Goal: Transaction & Acquisition: Purchase product/service

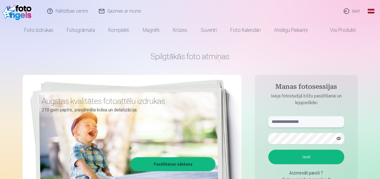
click at [317, 119] on input "text" at bounding box center [306, 121] width 76 height 11
click at [317, 120] on input "****" at bounding box center [306, 121] width 76 height 11
type input "**********"
click at [337, 141] on button "button" at bounding box center [338, 138] width 11 height 11
click at [300, 159] on button "Ieiet" at bounding box center [306, 156] width 76 height 15
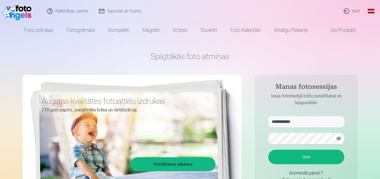
click at [303, 157] on button "Ieiet" at bounding box center [306, 156] width 76 height 15
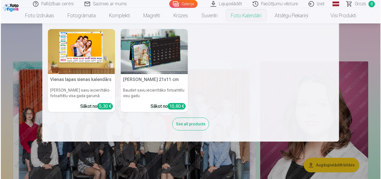
scroll to position [56, 0]
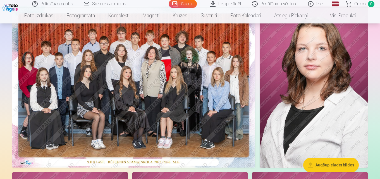
click at [191, 76] on img at bounding box center [133, 87] width 243 height 162
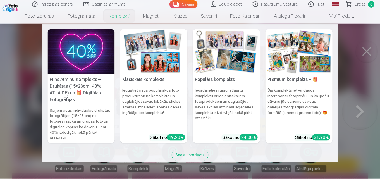
scroll to position [11, 0]
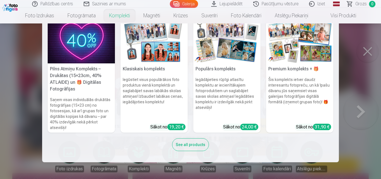
click at [25, 98] on nav "Pilns Atmiņu Komplekts – Drukātas (15×23cm, 40% ATLAIDE) un 🎁 Digitālas Fotogrā…" at bounding box center [190, 92] width 381 height 139
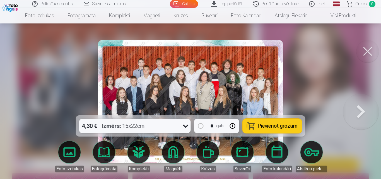
click at [356, 106] on button at bounding box center [361, 102] width 36 height 16
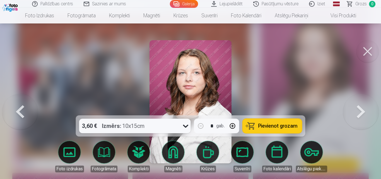
click at [367, 50] on button at bounding box center [367, 51] width 22 height 22
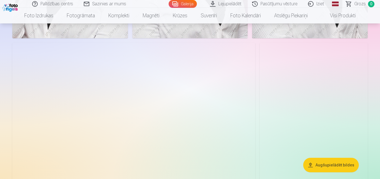
scroll to position [390, 0]
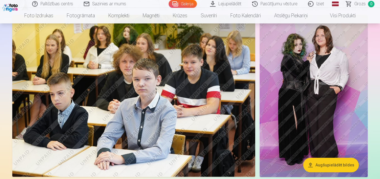
click at [311, 92] on img at bounding box center [313, 96] width 108 height 162
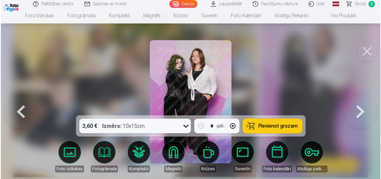
scroll to position [391, 0]
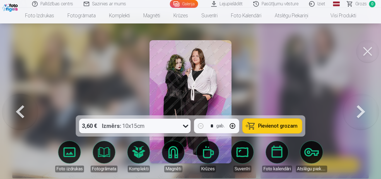
click at [192, 71] on img at bounding box center [190, 101] width 82 height 123
click at [368, 55] on button at bounding box center [367, 51] width 22 height 22
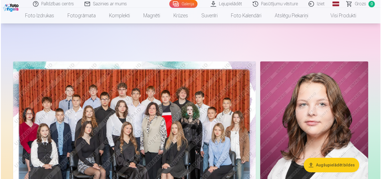
scroll to position [112, 0]
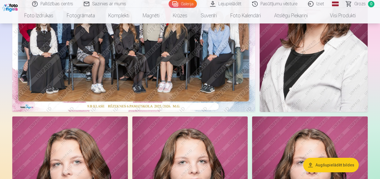
click at [339, 56] on img at bounding box center [313, 31] width 108 height 162
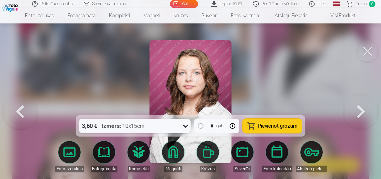
click at [188, 125] on icon at bounding box center [185, 126] width 5 height 3
click at [188, 125] on icon at bounding box center [185, 125] width 9 height 9
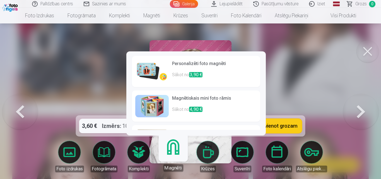
click at [177, 155] on link "Magnēti" at bounding box center [173, 154] width 34 height 34
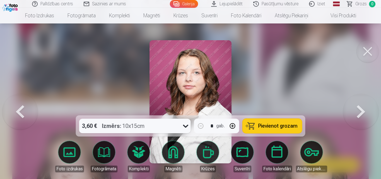
click at [196, 95] on img at bounding box center [190, 101] width 82 height 123
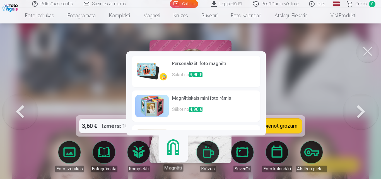
scroll to position [3, 0]
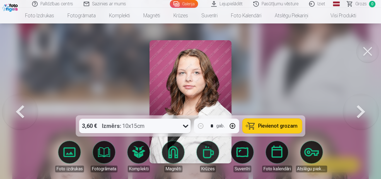
drag, startPoint x: 266, startPoint y: 74, endPoint x: 263, endPoint y: 92, distance: 17.7
click at [263, 92] on div at bounding box center [190, 89] width 381 height 179
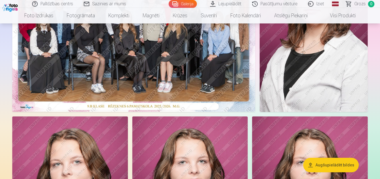
click at [321, 76] on img at bounding box center [313, 31] width 108 height 162
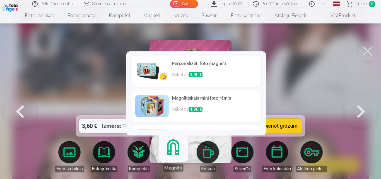
click at [172, 147] on link "Magnēti" at bounding box center [173, 154] width 34 height 34
click at [178, 63] on h6 "Personalizēti foto magnēti" at bounding box center [214, 65] width 85 height 11
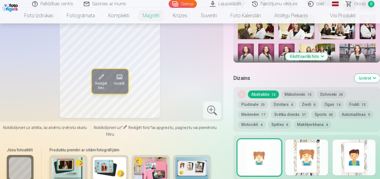
scroll to position [307, 0]
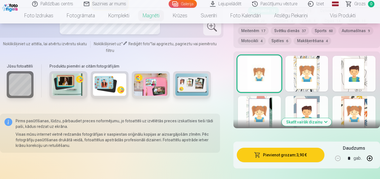
click at [303, 119] on button "Skatīt vairāk dizainu" at bounding box center [306, 122] width 50 height 8
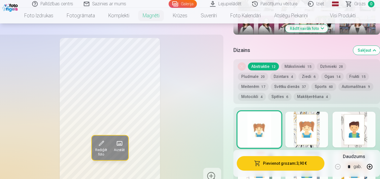
scroll to position [279, 0]
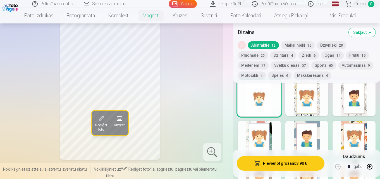
click at [315, 98] on div at bounding box center [306, 98] width 43 height 36
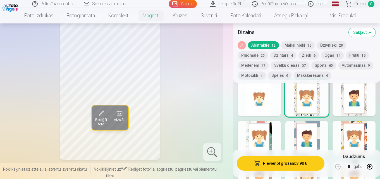
click at [352, 55] on button "Frukti 15" at bounding box center [357, 55] width 23 height 8
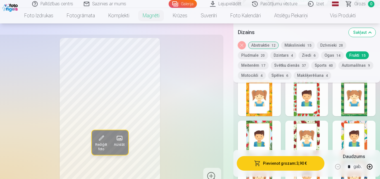
click at [328, 57] on button "Ogas 14" at bounding box center [332, 55] width 23 height 8
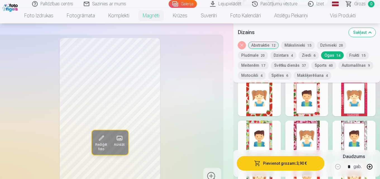
click at [305, 54] on button "Ziedi 6" at bounding box center [308, 55] width 20 height 8
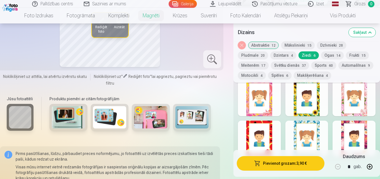
click at [283, 66] on button "Svētku dienās 37" at bounding box center [289, 65] width 38 height 8
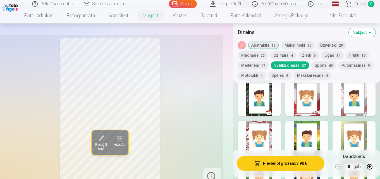
click at [248, 66] on button "Meitenēm 17" at bounding box center [253, 65] width 31 height 8
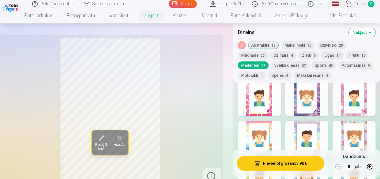
click at [250, 55] on button "Pludmale 20" at bounding box center [253, 55] width 30 height 8
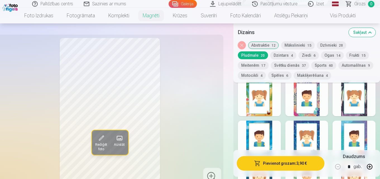
click at [304, 55] on button "Ziedi 6" at bounding box center [308, 55] width 20 height 8
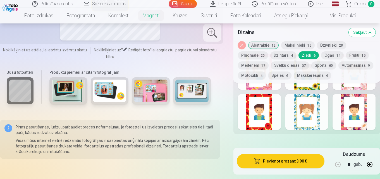
scroll to position [307, 0]
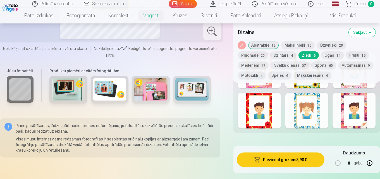
click at [293, 46] on button "Mākslinieki 15" at bounding box center [297, 45] width 33 height 8
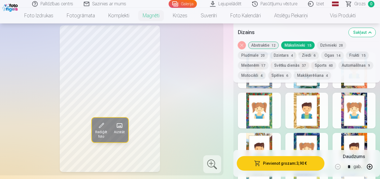
scroll to position [363, 0]
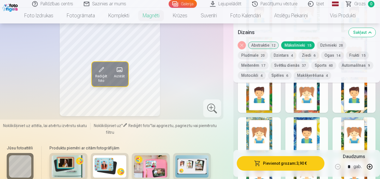
click at [258, 47] on button "Abstraktie 12" at bounding box center [263, 45] width 31 height 8
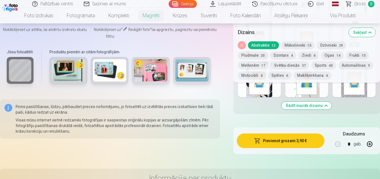
scroll to position [307, 0]
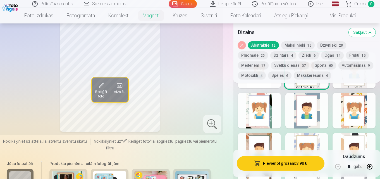
click at [311, 110] on div at bounding box center [306, 111] width 43 height 36
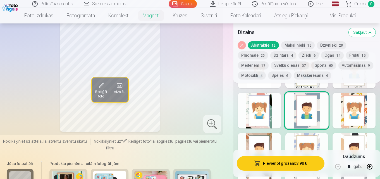
click at [300, 144] on div at bounding box center [306, 151] width 43 height 36
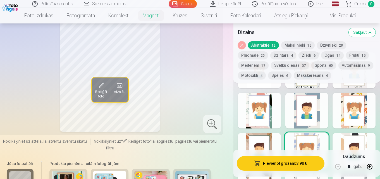
click at [300, 144] on div at bounding box center [306, 151] width 43 height 36
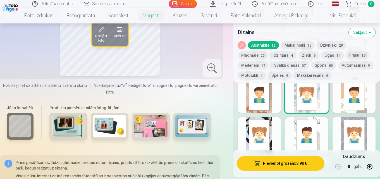
click at [294, 137] on div at bounding box center [306, 135] width 43 height 36
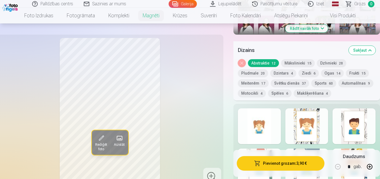
scroll to position [279, 0]
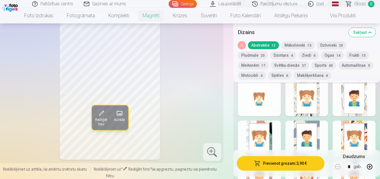
click at [289, 64] on button "Svētku dienās 37" at bounding box center [289, 65] width 38 height 8
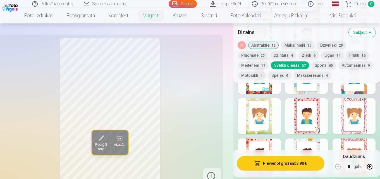
scroll to position [474, 0]
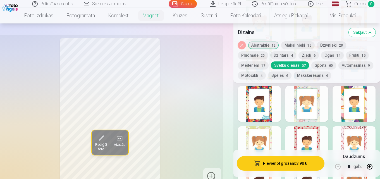
click at [309, 133] on div at bounding box center [306, 144] width 43 height 36
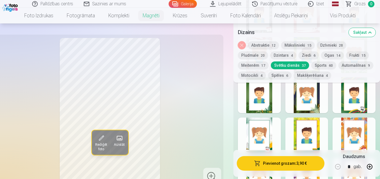
scroll to position [307, 0]
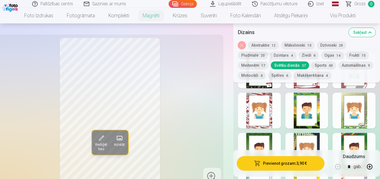
click at [266, 109] on div at bounding box center [259, 111] width 43 height 36
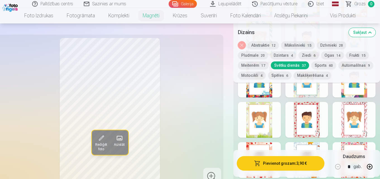
scroll to position [502, 0]
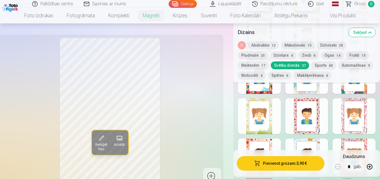
click at [343, 107] on div at bounding box center [353, 116] width 43 height 36
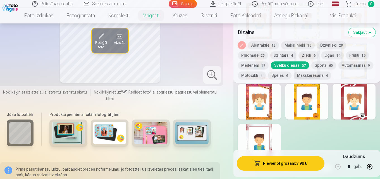
scroll to position [669, 0]
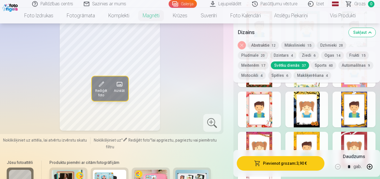
click at [327, 45] on button "Dzīvnieki 28" at bounding box center [331, 45] width 29 height 8
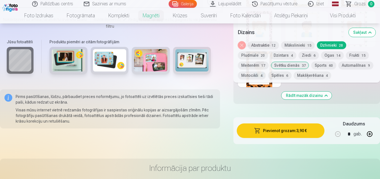
click at [282, 56] on button "Dzintars 4" at bounding box center [283, 55] width 26 height 8
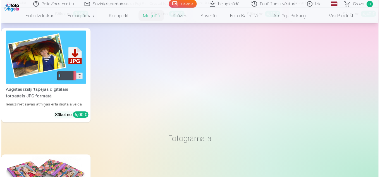
scroll to position [558, 0]
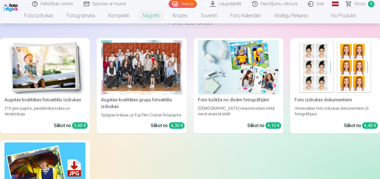
click at [165, 66] on div at bounding box center [141, 67] width 81 height 54
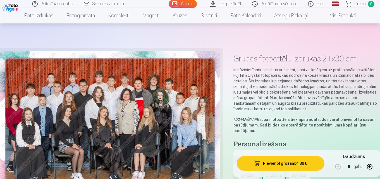
scroll to position [112, 0]
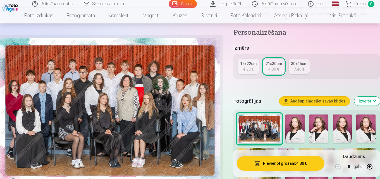
click at [299, 136] on img at bounding box center [294, 128] width 19 height 29
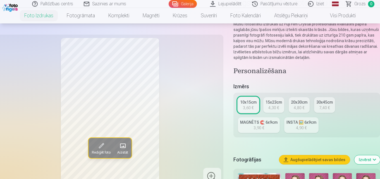
scroll to position [195, 0]
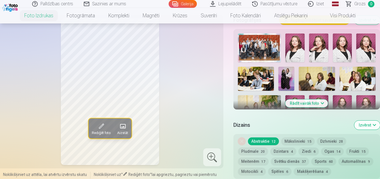
click at [289, 47] on img at bounding box center [294, 47] width 19 height 29
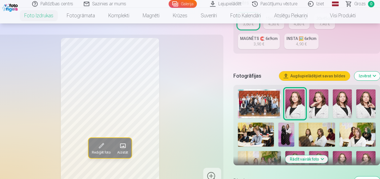
scroll to position [167, 0]
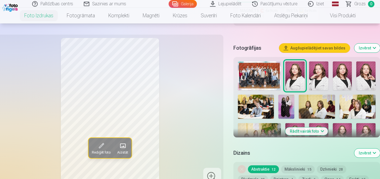
click at [341, 76] on img at bounding box center [341, 75] width 19 height 29
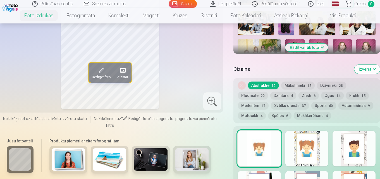
scroll to position [84, 0]
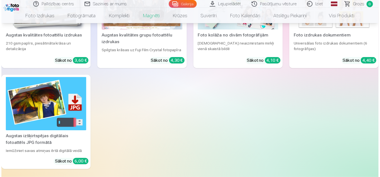
scroll to position [506, 0]
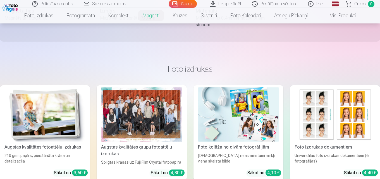
click at [134, 106] on div at bounding box center [141, 114] width 81 height 54
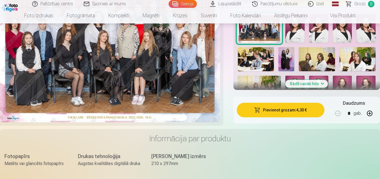
scroll to position [139, 0]
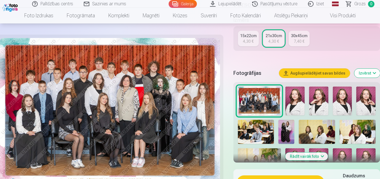
click at [293, 98] on img at bounding box center [294, 100] width 19 height 29
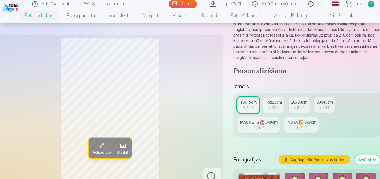
scroll to position [112, 0]
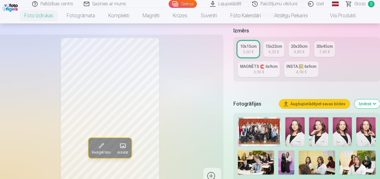
click at [255, 71] on div "3,90 €" at bounding box center [258, 72] width 11 height 6
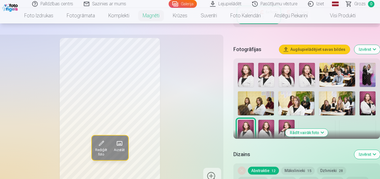
scroll to position [139, 0]
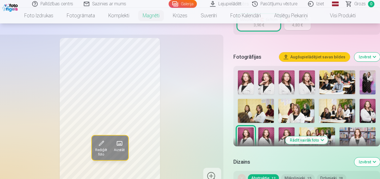
click at [241, 78] on img at bounding box center [246, 82] width 16 height 24
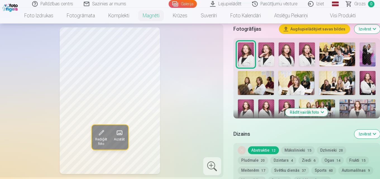
scroll to position [223, 0]
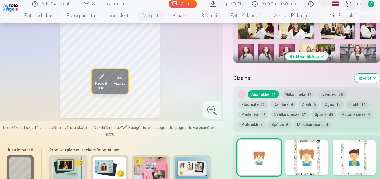
click at [351, 100] on button "Frukti 15" at bounding box center [357, 104] width 23 height 8
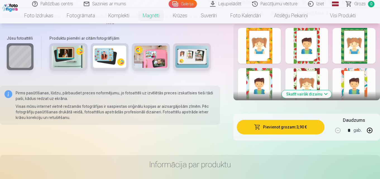
scroll to position [279, 0]
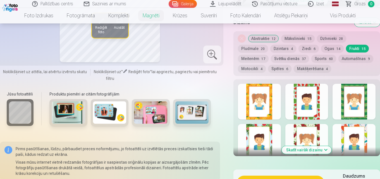
click at [324, 146] on button "Skatīt vairāk dizainu" at bounding box center [306, 150] width 50 height 8
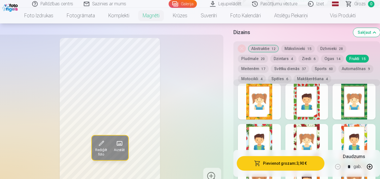
click at [265, 48] on button "Abstraktie 12" at bounding box center [263, 49] width 31 height 8
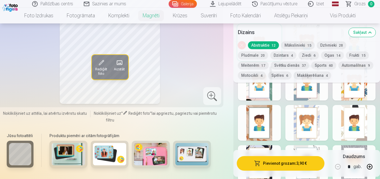
scroll to position [363, 0]
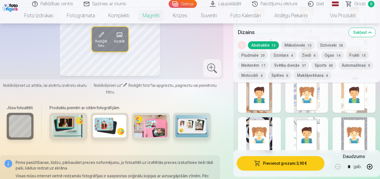
click at [264, 125] on div at bounding box center [259, 135] width 43 height 36
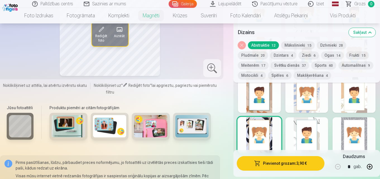
scroll to position [279, 0]
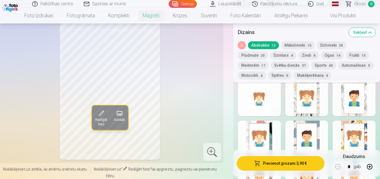
click at [299, 66] on button "Svētku dienās 37" at bounding box center [289, 65] width 38 height 8
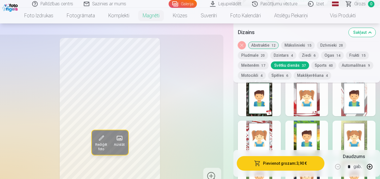
click at [302, 73] on button "Makšķerēšana 4" at bounding box center [311, 75] width 37 height 8
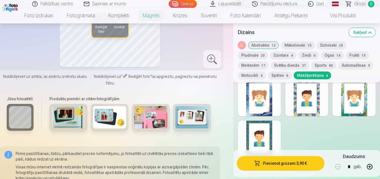
click at [274, 75] on button "Spēles 6" at bounding box center [279, 75] width 23 height 8
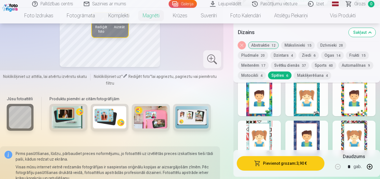
click at [260, 75] on span "4" at bounding box center [261, 76] width 2 height 4
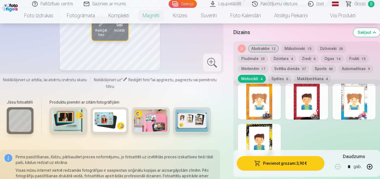
scroll to position [223, 0]
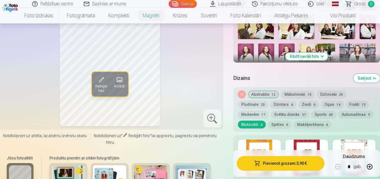
click at [342, 110] on button "Automašīnas 9" at bounding box center [355, 114] width 35 height 8
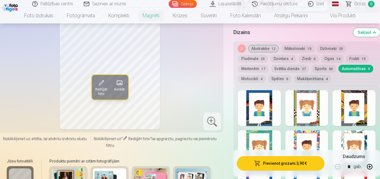
scroll to position [251, 0]
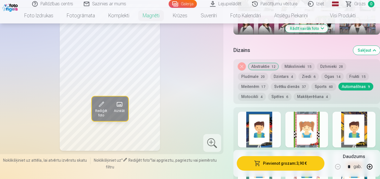
click at [283, 83] on button "Svētku dienās 37" at bounding box center [289, 87] width 38 height 8
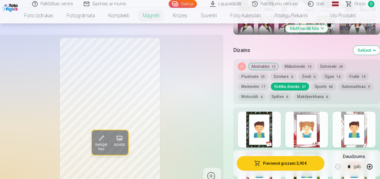
click at [247, 83] on button "Meitenēm 17" at bounding box center [253, 87] width 31 height 8
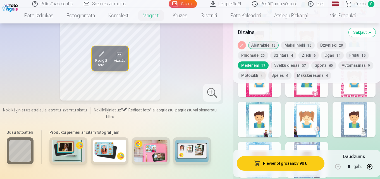
scroll to position [446, 0]
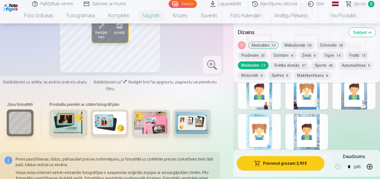
click at [350, 56] on button "Frukti 15" at bounding box center [357, 55] width 23 height 8
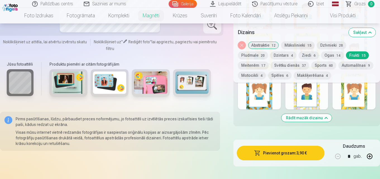
click at [267, 45] on button "Abstraktie 12" at bounding box center [263, 45] width 31 height 8
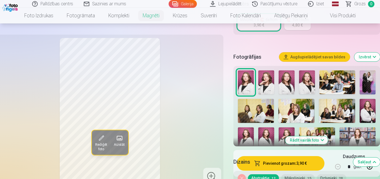
scroll to position [167, 0]
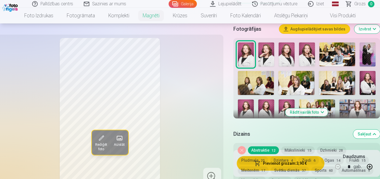
click at [318, 108] on button "Rādīt vairāk foto" at bounding box center [306, 112] width 43 height 8
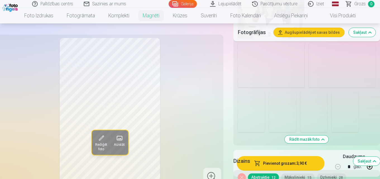
scroll to position [558, 0]
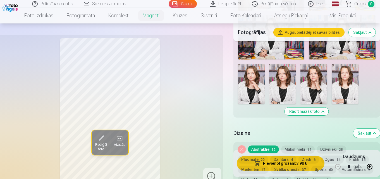
click at [284, 78] on img at bounding box center [282, 84] width 27 height 40
click at [257, 76] on img at bounding box center [251, 84] width 27 height 40
click at [350, 89] on img at bounding box center [344, 84] width 27 height 40
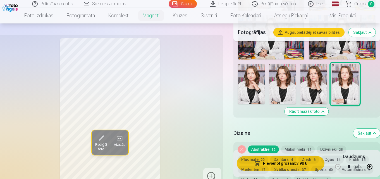
click at [326, 67] on img at bounding box center [313, 84] width 27 height 40
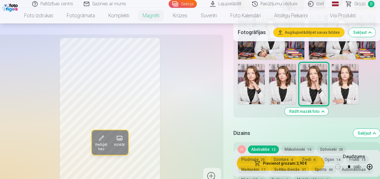
click at [285, 87] on img at bounding box center [282, 84] width 27 height 40
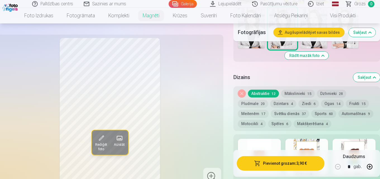
scroll to position [641, 0]
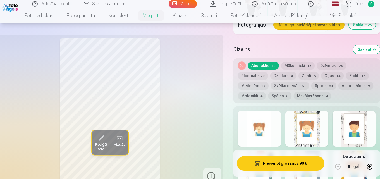
click at [295, 120] on div at bounding box center [306, 129] width 43 height 36
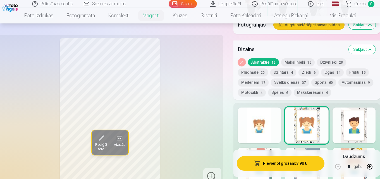
scroll to position [669, 0]
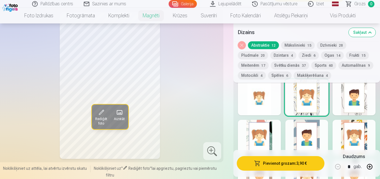
click at [353, 97] on div at bounding box center [353, 97] width 43 height 36
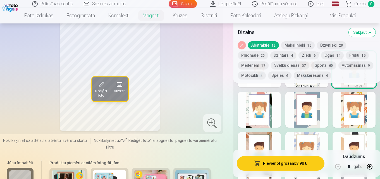
scroll to position [725, 0]
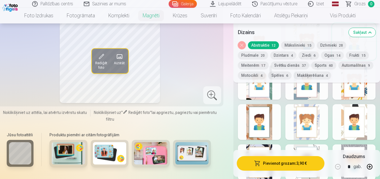
click at [251, 91] on div at bounding box center [259, 82] width 43 height 36
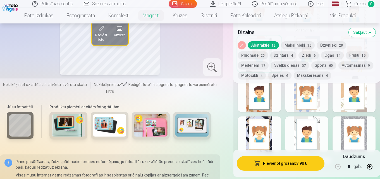
click at [260, 124] on div at bounding box center [259, 134] width 43 height 36
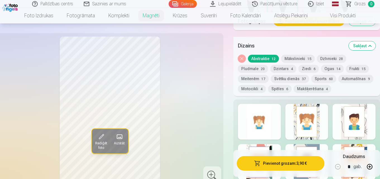
scroll to position [669, 0]
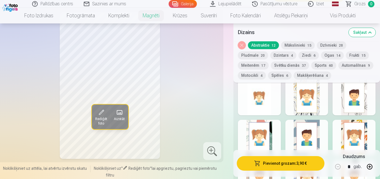
click at [353, 125] on div at bounding box center [353, 138] width 43 height 36
click at [267, 135] on div at bounding box center [259, 138] width 43 height 36
click at [305, 102] on div at bounding box center [306, 97] width 43 height 36
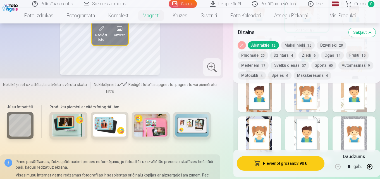
scroll to position [781, 0]
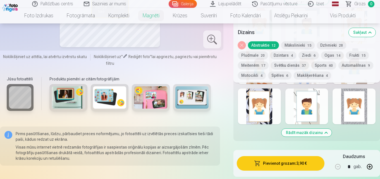
click at [265, 108] on div at bounding box center [259, 106] width 43 height 36
drag, startPoint x: 325, startPoint y: 109, endPoint x: 333, endPoint y: 112, distance: 8.2
click at [327, 109] on div at bounding box center [306, 106] width 43 height 36
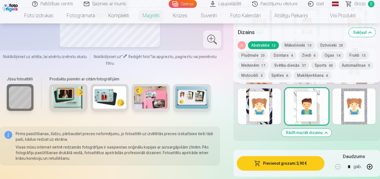
click at [313, 106] on div at bounding box center [306, 106] width 43 height 36
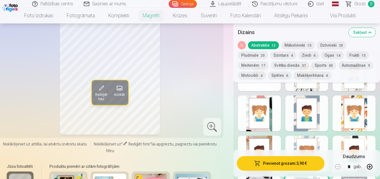
scroll to position [669, 0]
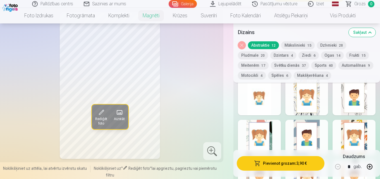
click at [366, 103] on div at bounding box center [353, 97] width 43 height 36
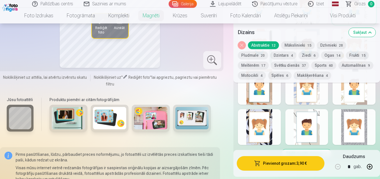
scroll to position [781, 0]
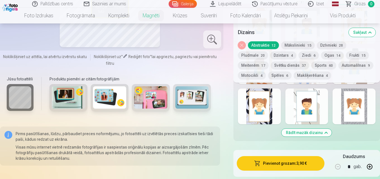
click at [262, 108] on div at bounding box center [259, 106] width 43 height 36
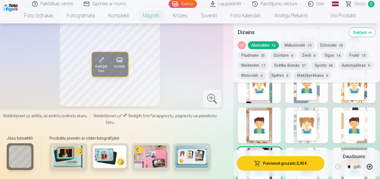
scroll to position [725, 0]
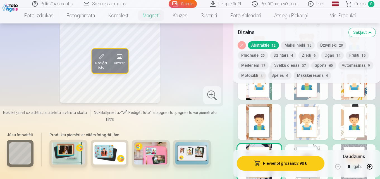
click at [312, 144] on div at bounding box center [306, 162] width 43 height 36
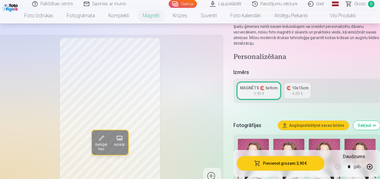
scroll to position [139, 0]
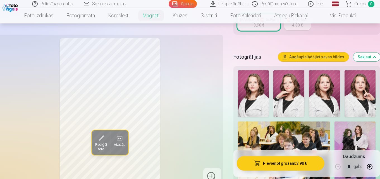
click at [357, 94] on img at bounding box center [359, 93] width 31 height 47
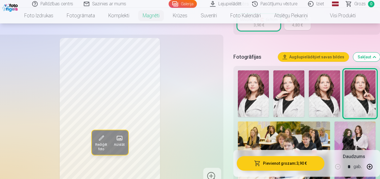
click at [328, 94] on img at bounding box center [323, 93] width 31 height 47
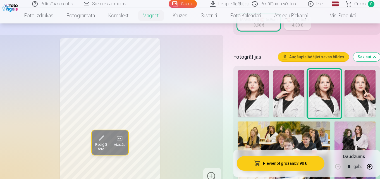
click at [283, 90] on img at bounding box center [288, 93] width 31 height 47
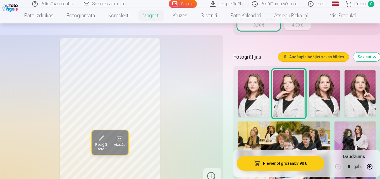
click at [260, 96] on img at bounding box center [253, 93] width 31 height 47
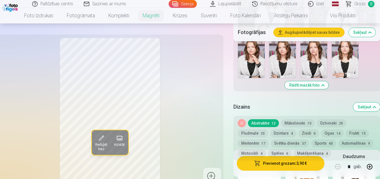
scroll to position [558, 0]
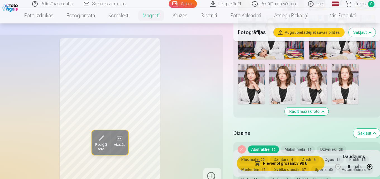
click at [283, 84] on img at bounding box center [282, 84] width 27 height 40
click at [256, 80] on img at bounding box center [251, 84] width 27 height 40
click at [349, 89] on img at bounding box center [344, 84] width 27 height 40
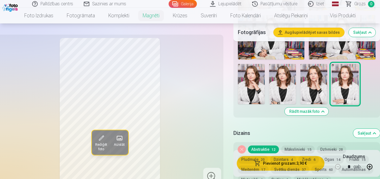
click at [318, 81] on img at bounding box center [313, 84] width 27 height 40
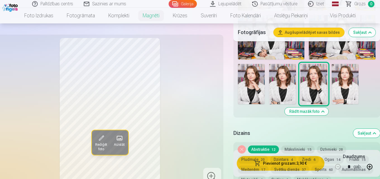
click at [283, 82] on img at bounding box center [282, 84] width 27 height 40
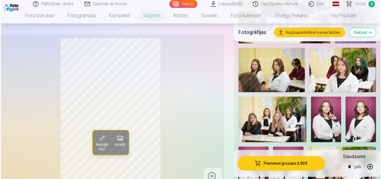
scroll to position [251, 0]
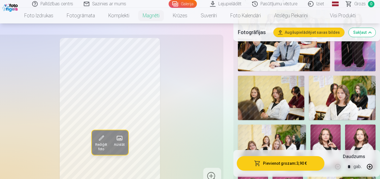
click at [280, 165] on button "Pievienot grozam : 3,90 €" at bounding box center [280, 163] width 88 height 15
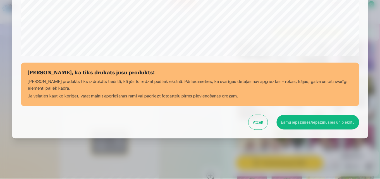
scroll to position [223, 0]
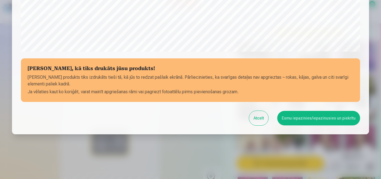
click at [311, 118] on button "Esmu iepazinies/iepazinusies un piekrītu" at bounding box center [318, 118] width 83 height 15
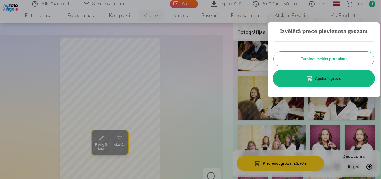
click at [330, 82] on link "Apskatīt grozu" at bounding box center [324, 79] width 100 height 16
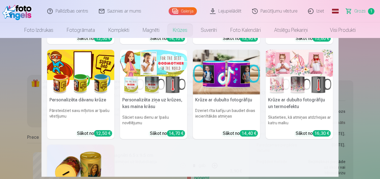
scroll to position [84, 0]
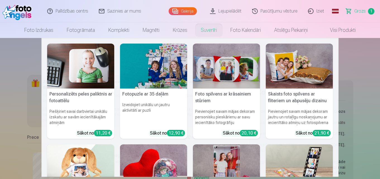
click at [212, 26] on link "Suvenīri" at bounding box center [209, 30] width 30 height 16
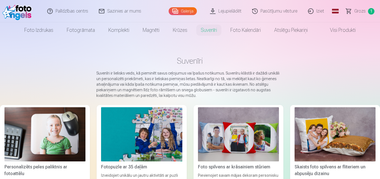
click at [363, 9] on span "Grozs" at bounding box center [359, 11] width 11 height 7
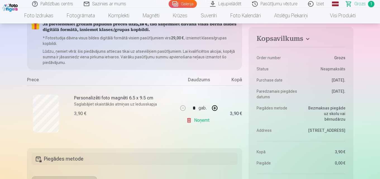
scroll to position [84, 0]
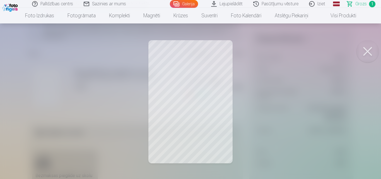
click at [362, 52] on button at bounding box center [367, 51] width 22 height 22
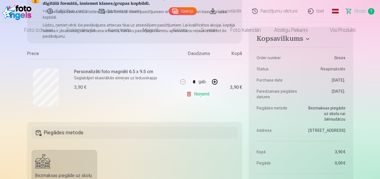
scroll to position [0, 0]
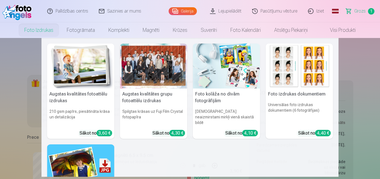
click at [149, 70] on div at bounding box center [153, 66] width 67 height 45
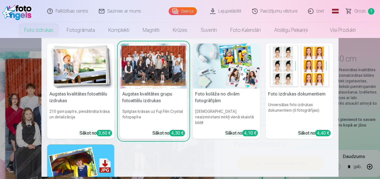
click at [149, 70] on div at bounding box center [153, 66] width 67 height 45
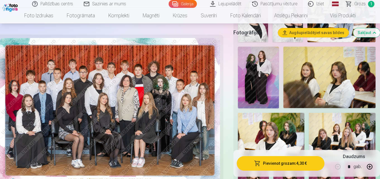
scroll to position [139, 0]
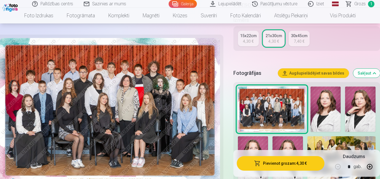
click at [332, 115] on img at bounding box center [325, 108] width 30 height 45
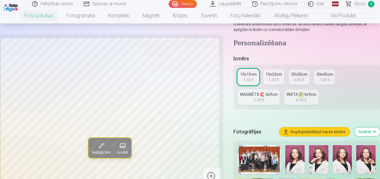
scroll to position [139, 0]
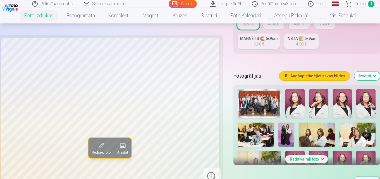
click at [296, 104] on img at bounding box center [294, 103] width 19 height 29
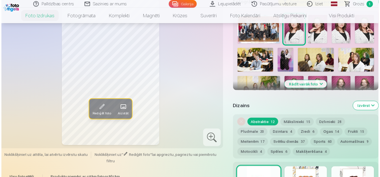
scroll to position [167, 0]
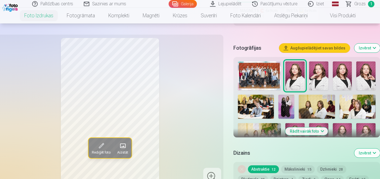
click at [267, 72] on img at bounding box center [259, 75] width 43 height 29
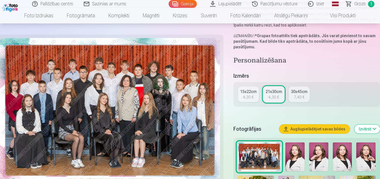
scroll to position [139, 0]
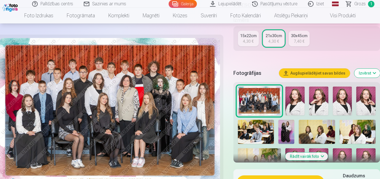
click at [179, 93] on img at bounding box center [110, 111] width 220 height 147
click at [164, 87] on img at bounding box center [110, 111] width 220 height 147
click at [361, 4] on span "Grozs" at bounding box center [359, 4] width 11 height 7
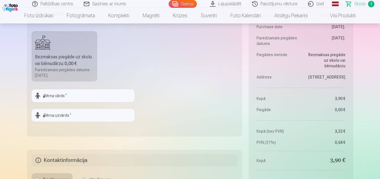
scroll to position [279, 0]
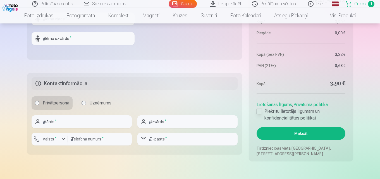
click at [259, 112] on div at bounding box center [259, 111] width 6 height 6
click at [304, 134] on button "Maksāt" at bounding box center [300, 133] width 88 height 13
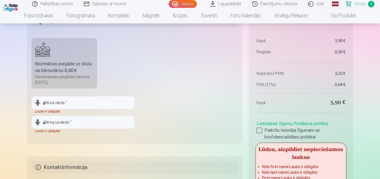
scroll to position [251, 0]
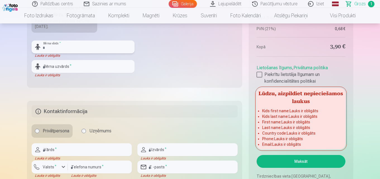
click at [51, 47] on input "text" at bounding box center [83, 46] width 103 height 13
type input "*"
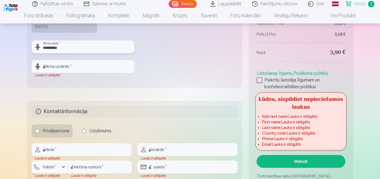
type input "**********"
click at [58, 69] on input "text" at bounding box center [83, 66] width 103 height 13
type input "*"
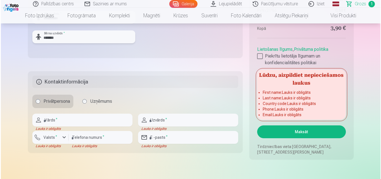
scroll to position [307, 0]
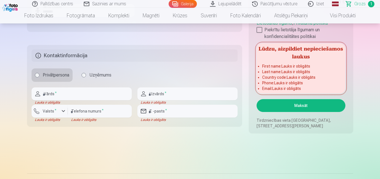
type input "*******"
click at [58, 96] on input "text" at bounding box center [82, 93] width 100 height 13
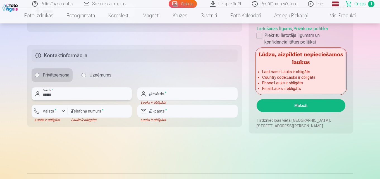
type input "******"
click at [159, 93] on input "text" at bounding box center [187, 93] width 100 height 13
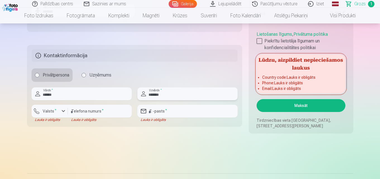
type input "*******"
click at [157, 110] on input "email" at bounding box center [187, 111] width 100 height 13
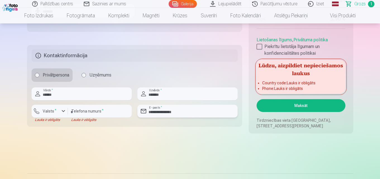
type input "**********"
click at [61, 112] on div "button" at bounding box center [63, 111] width 7 height 7
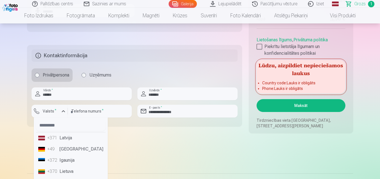
click at [73, 139] on li "+371 Latvija" at bounding box center [70, 137] width 69 height 11
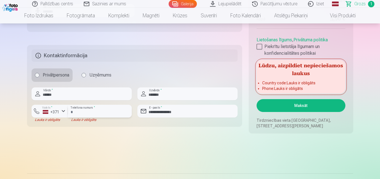
click at [77, 108] on input "number" at bounding box center [100, 111] width 64 height 13
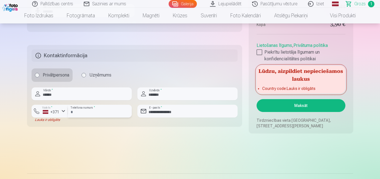
type input "********"
click at [315, 107] on button "Maksāt" at bounding box center [300, 105] width 88 height 13
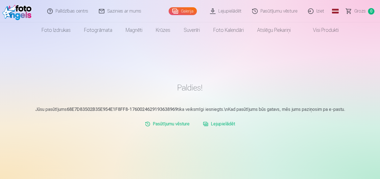
click at [24, 9] on img at bounding box center [18, 11] width 32 height 18
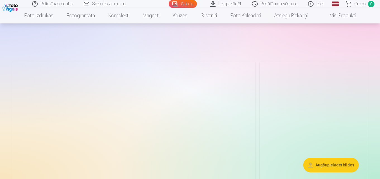
scroll to position [56, 0]
